Goal: Task Accomplishment & Management: Complete application form

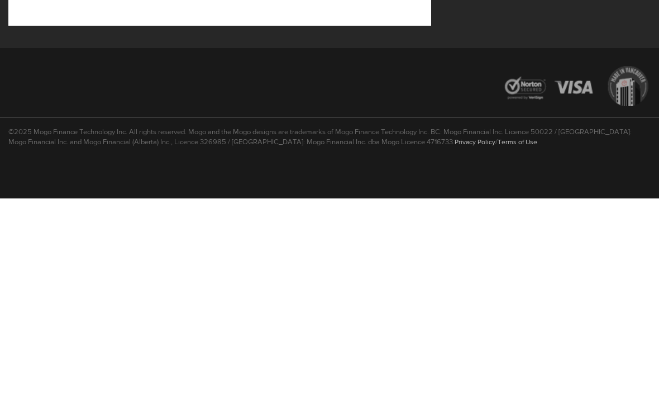
scroll to position [177, 0]
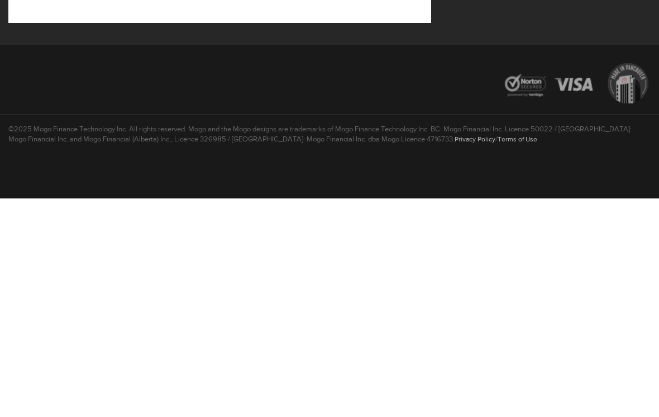
click at [357, 333] on div "©2025 Mogo Finance Technology Inc. All rights reserved. Mogo and the Mogo desig…" at bounding box center [329, 370] width 659 height 74
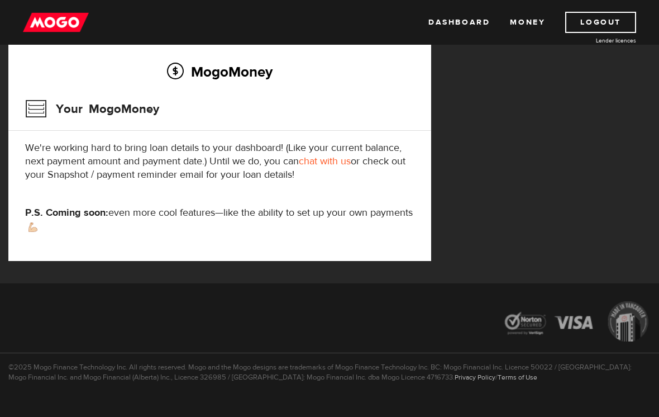
scroll to position [156, 0]
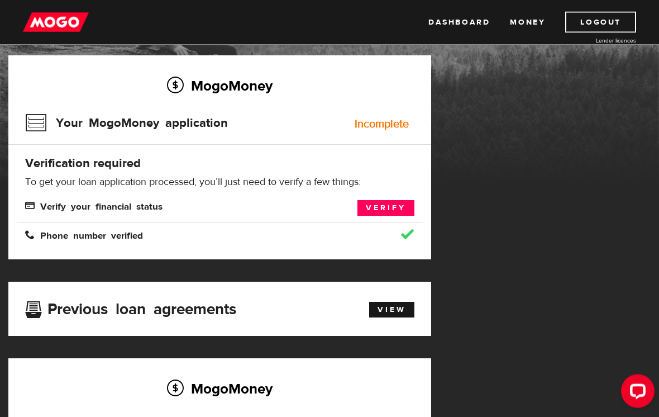
scroll to position [68, 0]
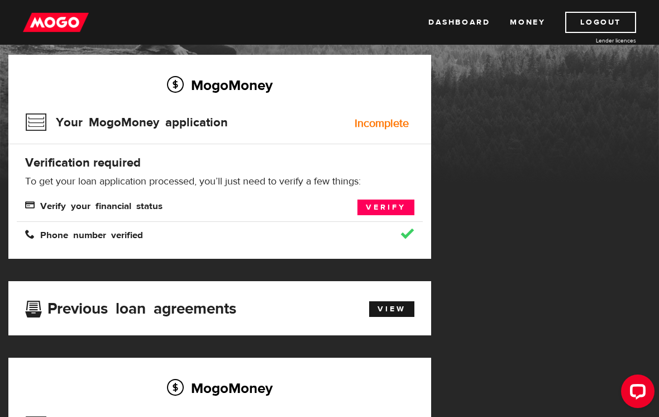
click at [393, 208] on link "Verify" at bounding box center [385, 207] width 57 height 16
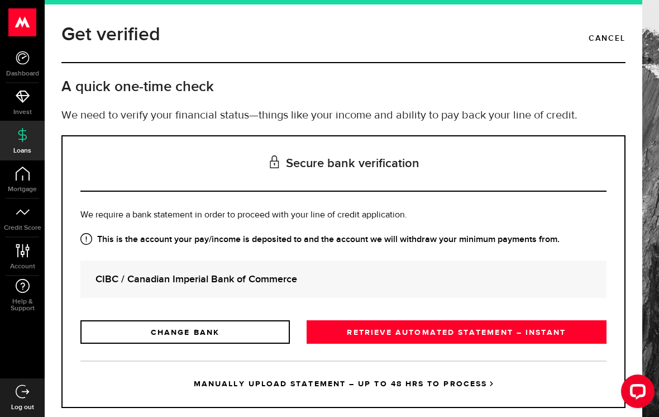
click at [541, 337] on link "RETRIEVE AUTOMATED STATEMENT – INSTANT" at bounding box center [457, 331] width 300 height 23
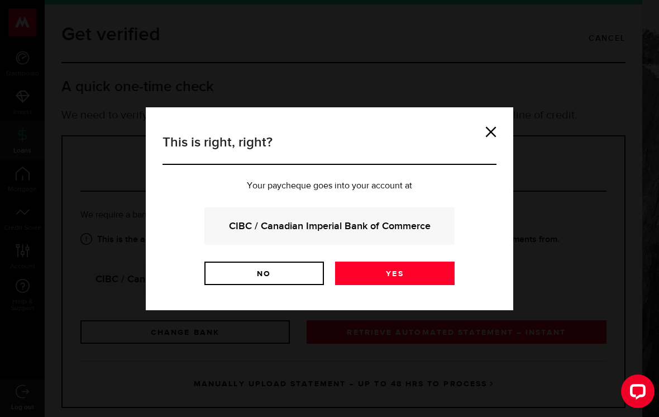
click at [408, 276] on link "Yes" at bounding box center [395, 272] width 120 height 23
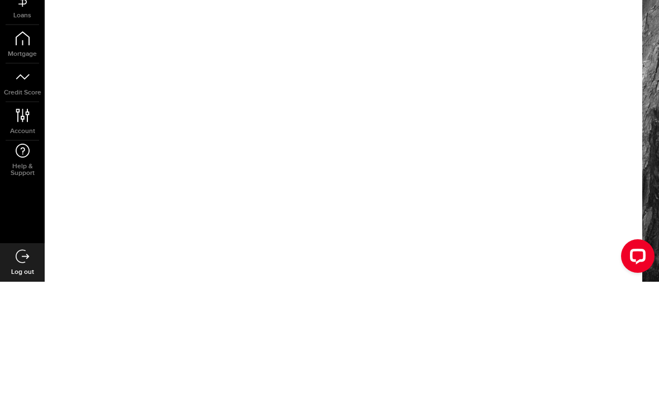
scroll to position [17, 0]
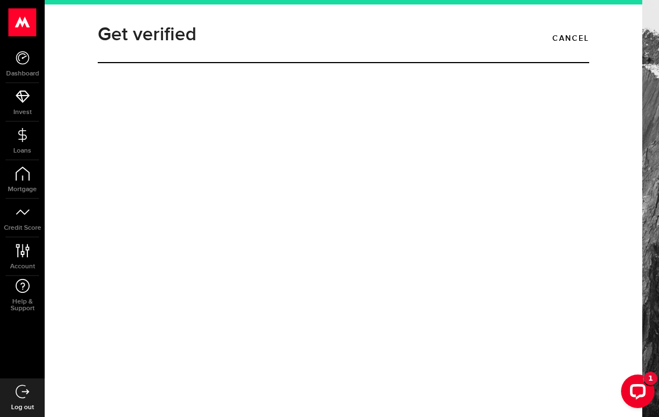
click at [634, 392] on div "Open LiveChat chat widget" at bounding box center [638, 390] width 18 height 18
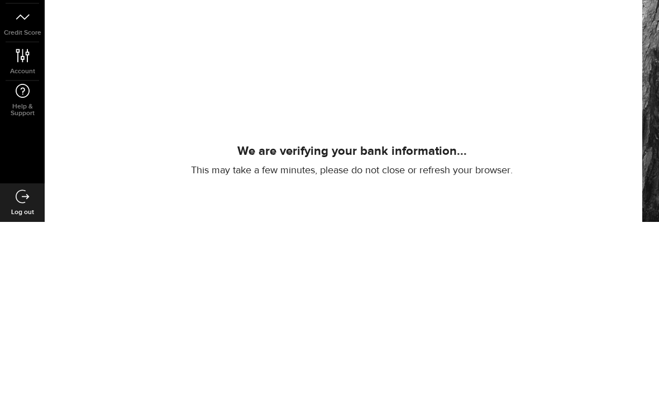
click at [380, 359] on p "This may take a few minutes, please do not close or refresh your browser." at bounding box center [352, 365] width 508 height 13
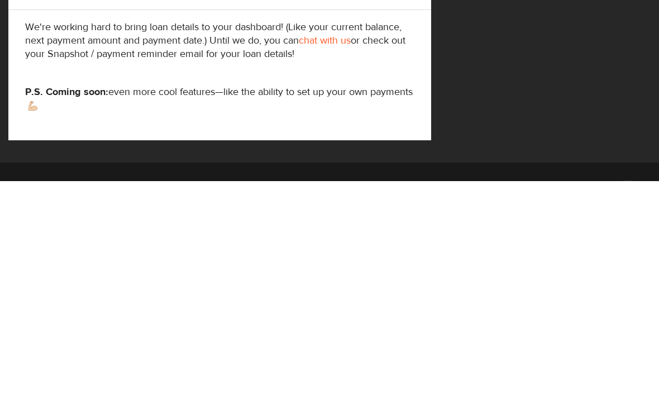
scroll to position [376, 0]
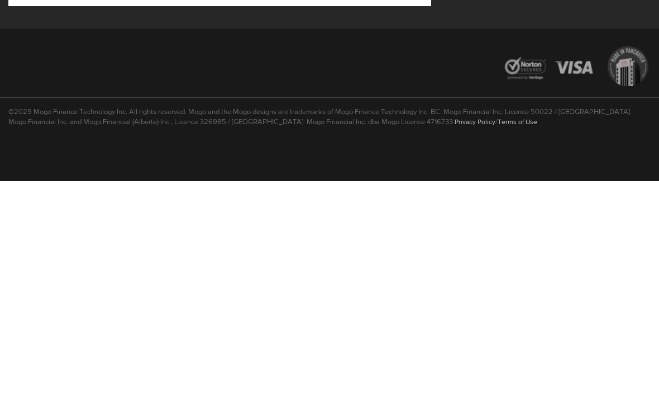
click at [374, 333] on div "©2025 Mogo Finance Technology Inc. All rights reserved. Mogo and the Mogo desig…" at bounding box center [329, 370] width 659 height 74
click at [370, 333] on div "©2025 Mogo Finance Technology Inc. All rights reserved. Mogo and the Mogo desig…" at bounding box center [329, 370] width 659 height 74
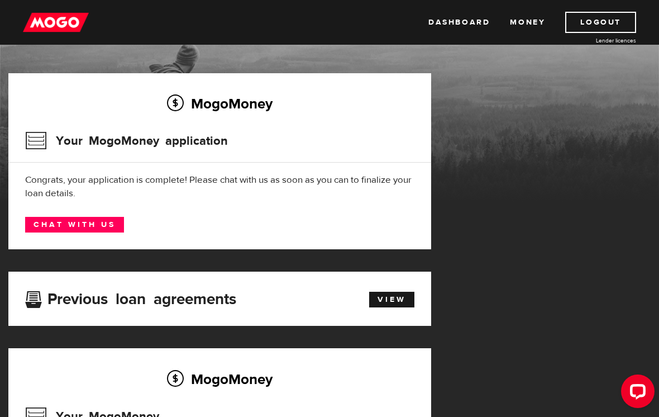
scroll to position [0, 0]
